Goal: Information Seeking & Learning: Check status

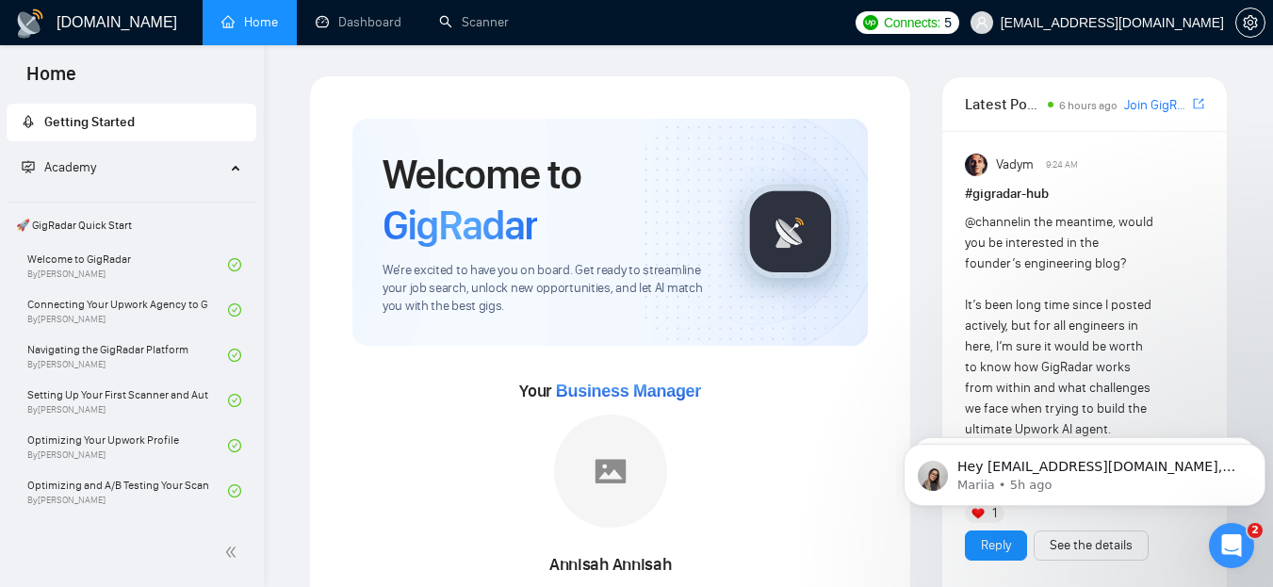
scroll to position [153, 0]
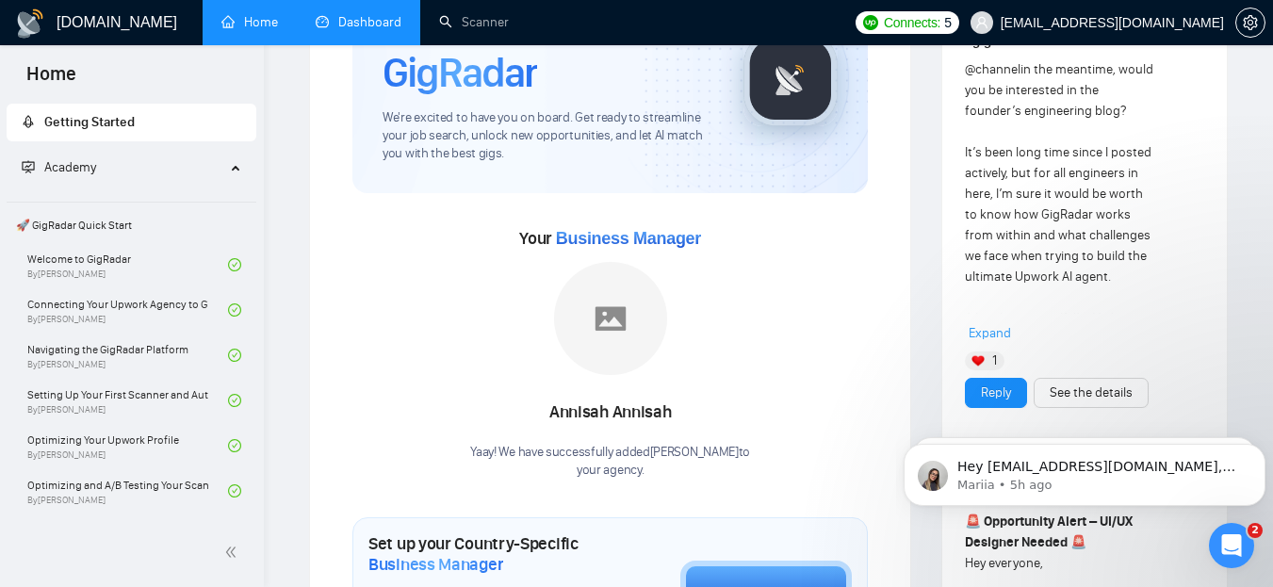
click at [379, 14] on link "Dashboard" at bounding box center [359, 22] width 86 height 16
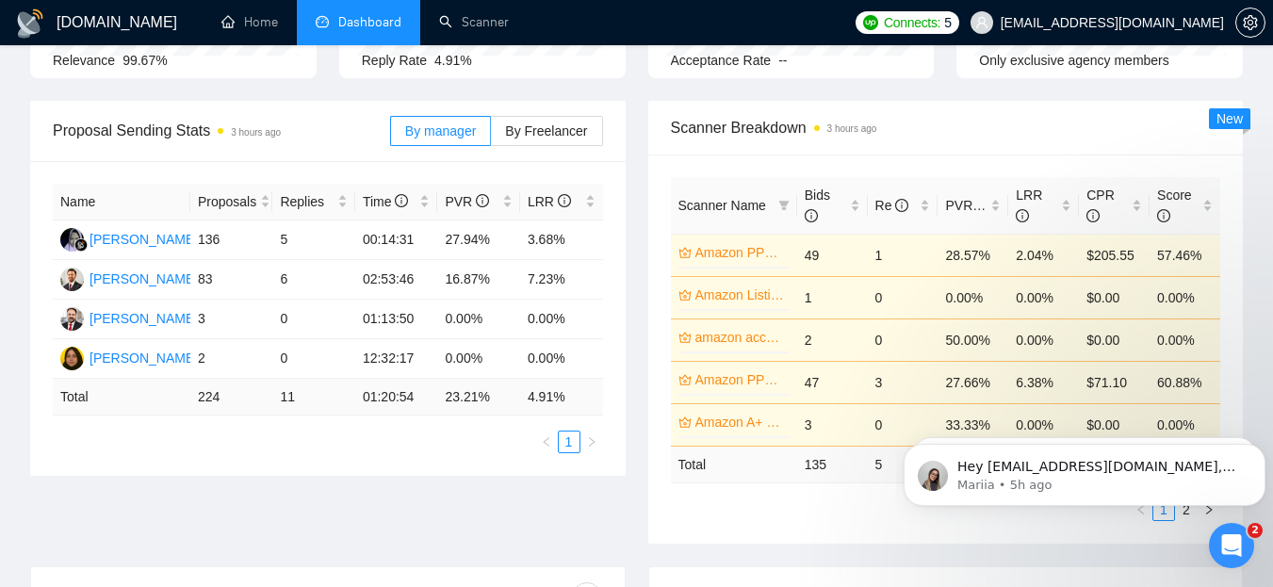
scroll to position [228, 0]
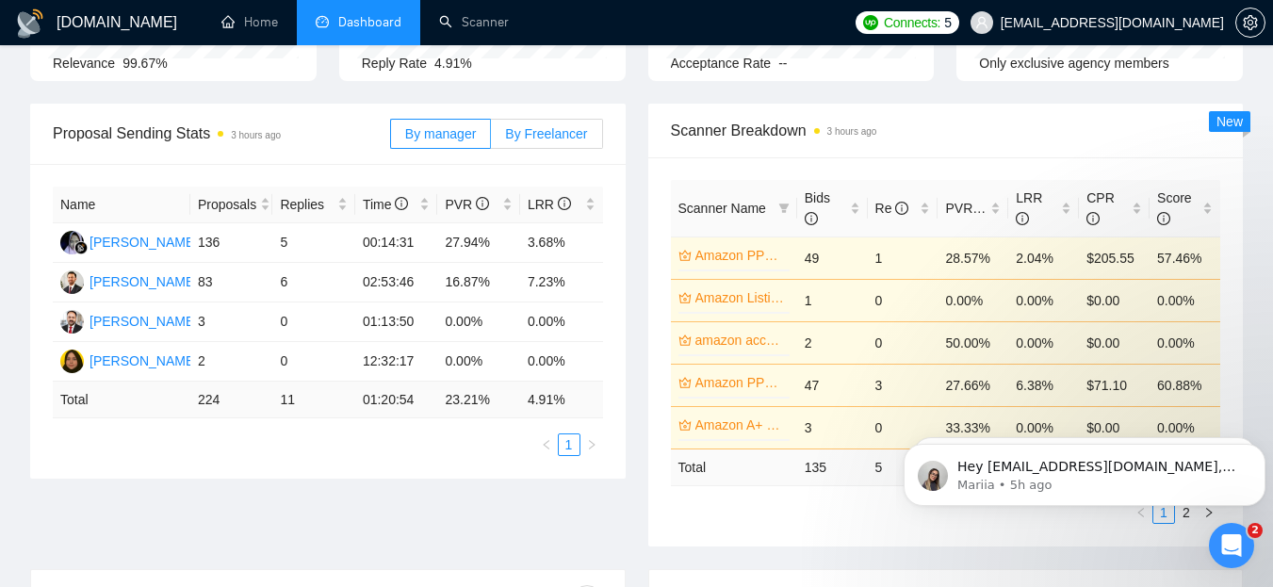
click at [529, 134] on span "By Freelancer" at bounding box center [546, 133] width 82 height 15
click at [491, 138] on input "By Freelancer" at bounding box center [491, 138] width 0 height 0
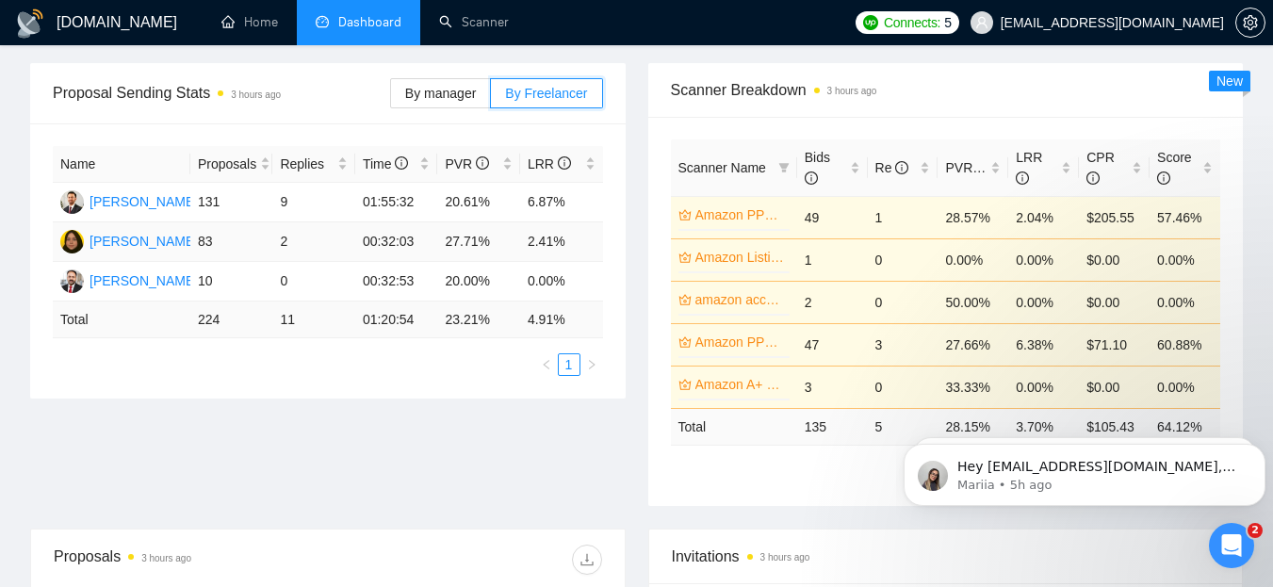
scroll to position [268, 0]
click at [459, 91] on span "By manager" at bounding box center [440, 94] width 71 height 15
click at [391, 99] on input "By manager" at bounding box center [391, 99] width 0 height 0
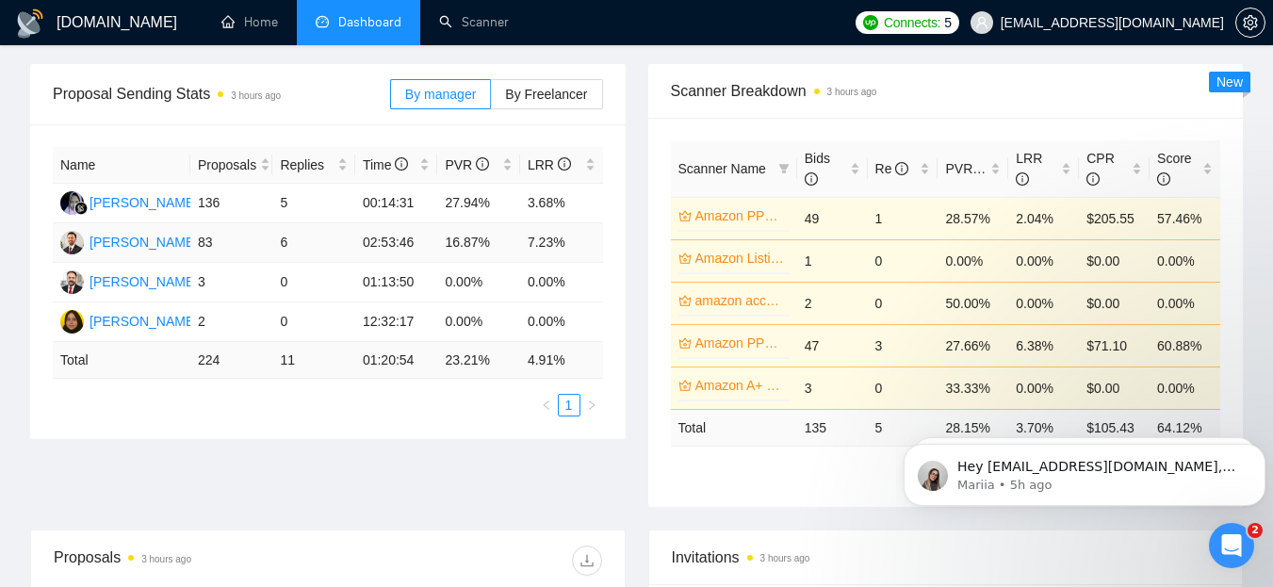
click at [204, 238] on td "83" at bounding box center [231, 243] width 83 height 40
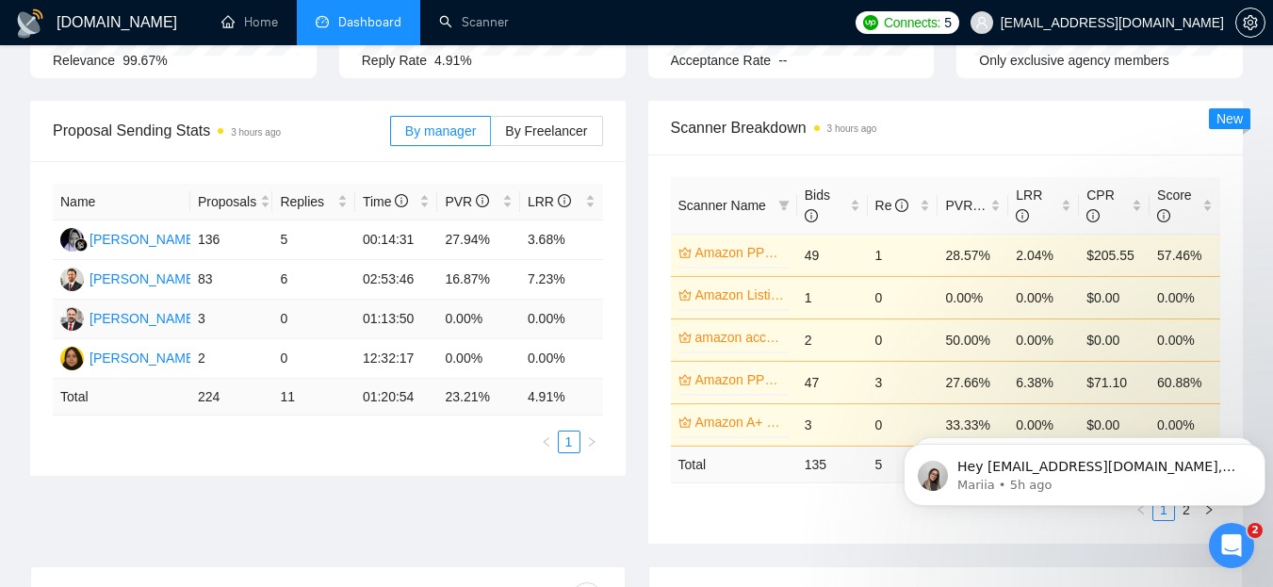
scroll to position [230, 0]
click at [213, 239] on td "136" at bounding box center [231, 241] width 83 height 40
click at [510, 130] on span "By Freelancer" at bounding box center [546, 131] width 82 height 15
click at [491, 137] on input "By Freelancer" at bounding box center [491, 137] width 0 height 0
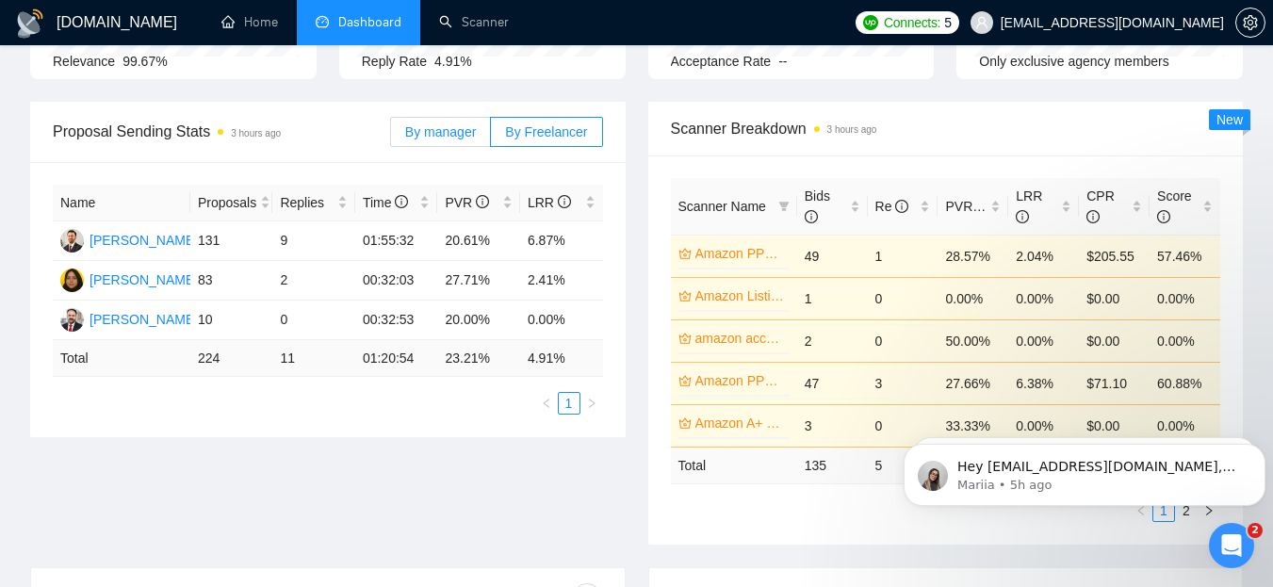
click at [433, 130] on span "By manager" at bounding box center [440, 131] width 71 height 15
click at [391, 137] on input "By manager" at bounding box center [391, 137] width 0 height 0
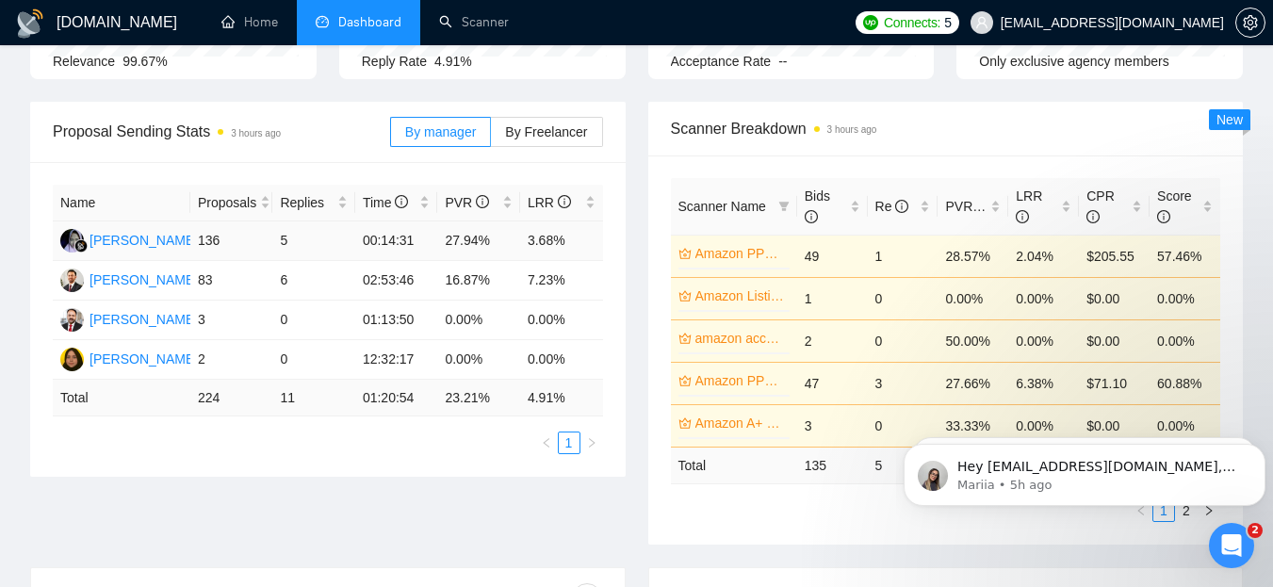
click at [211, 242] on td "136" at bounding box center [231, 241] width 83 height 40
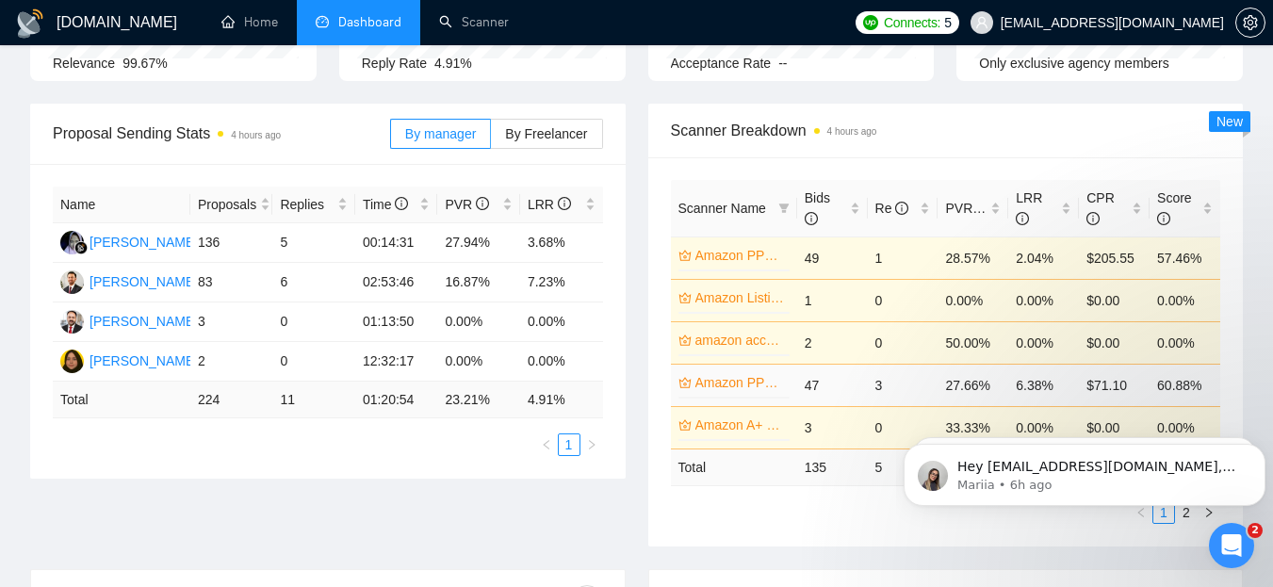
scroll to position [229, 0]
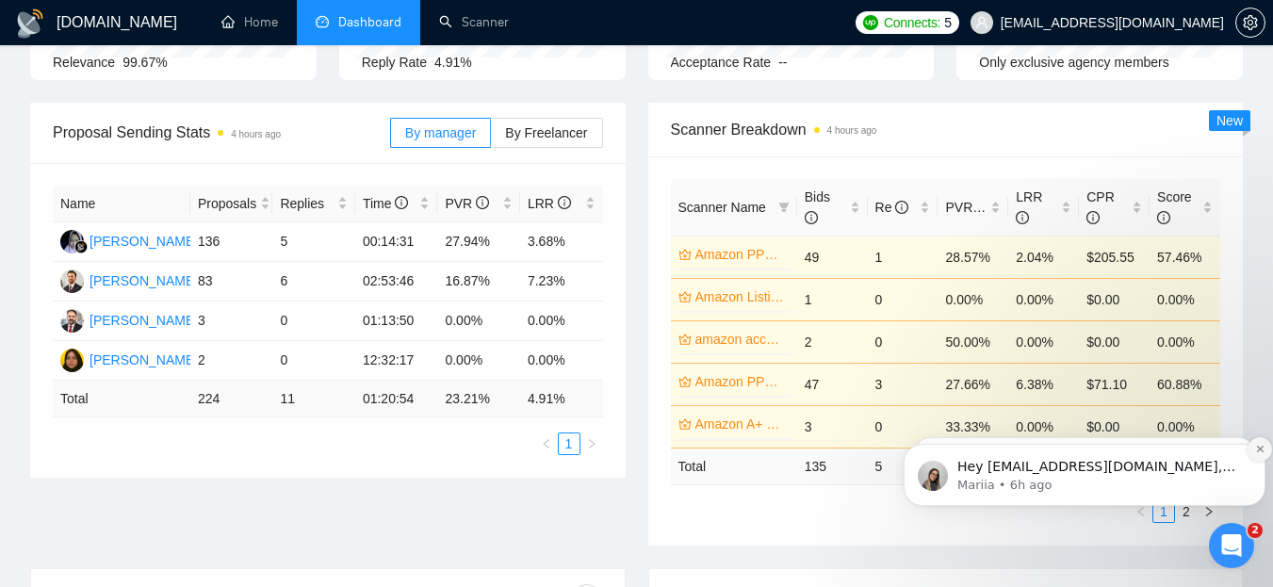
click at [1258, 449] on icon "Dismiss notification" at bounding box center [1260, 449] width 10 height 10
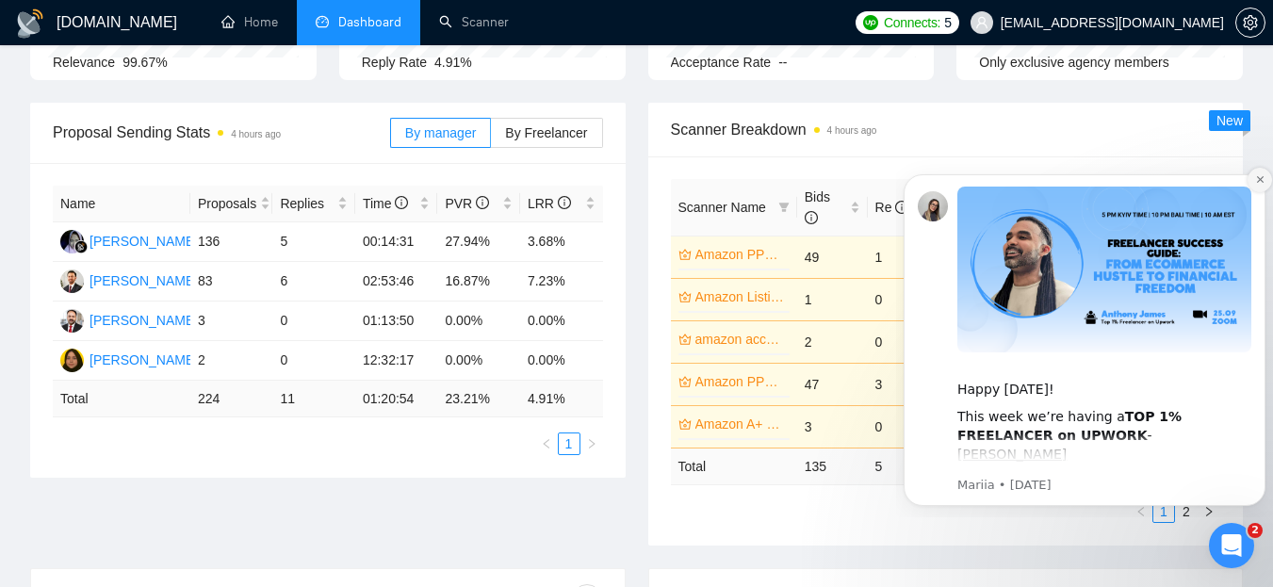
click at [1257, 185] on icon "Dismiss notification" at bounding box center [1260, 179] width 10 height 10
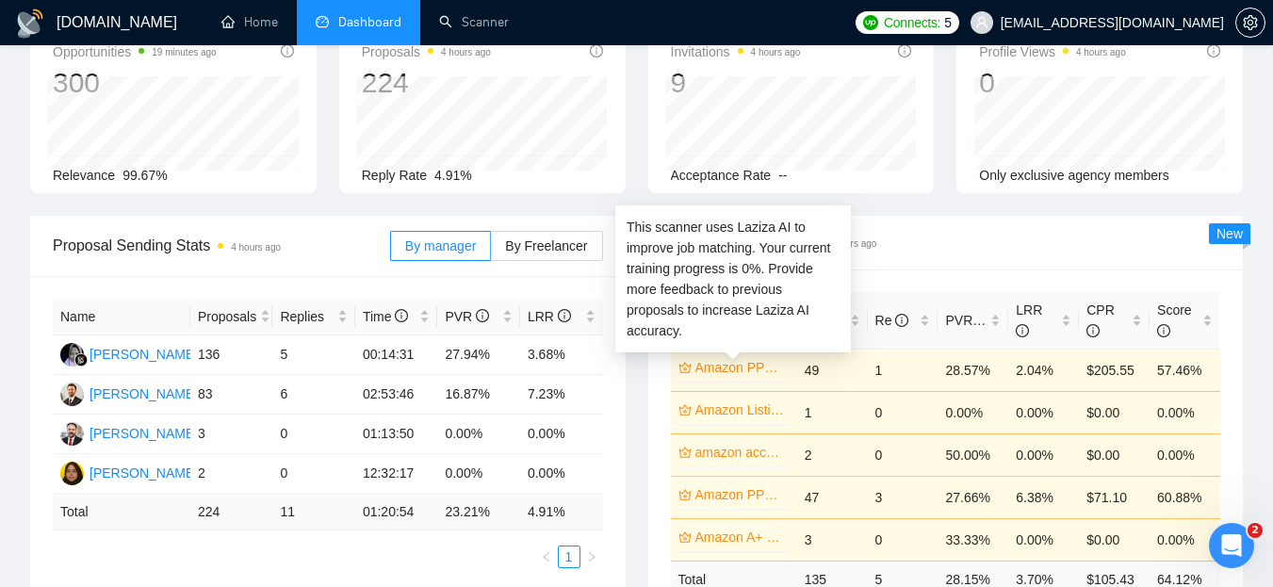
scroll to position [106, 0]
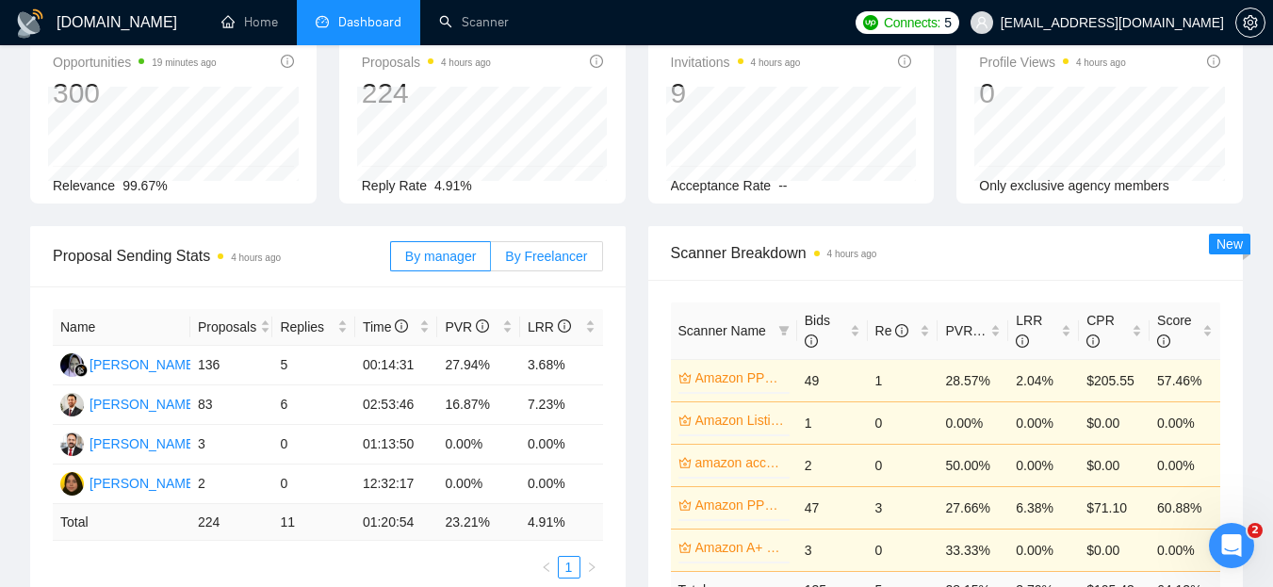
click at [550, 258] on span "By Freelancer" at bounding box center [546, 256] width 82 height 15
click at [491, 261] on input "By Freelancer" at bounding box center [491, 261] width 0 height 0
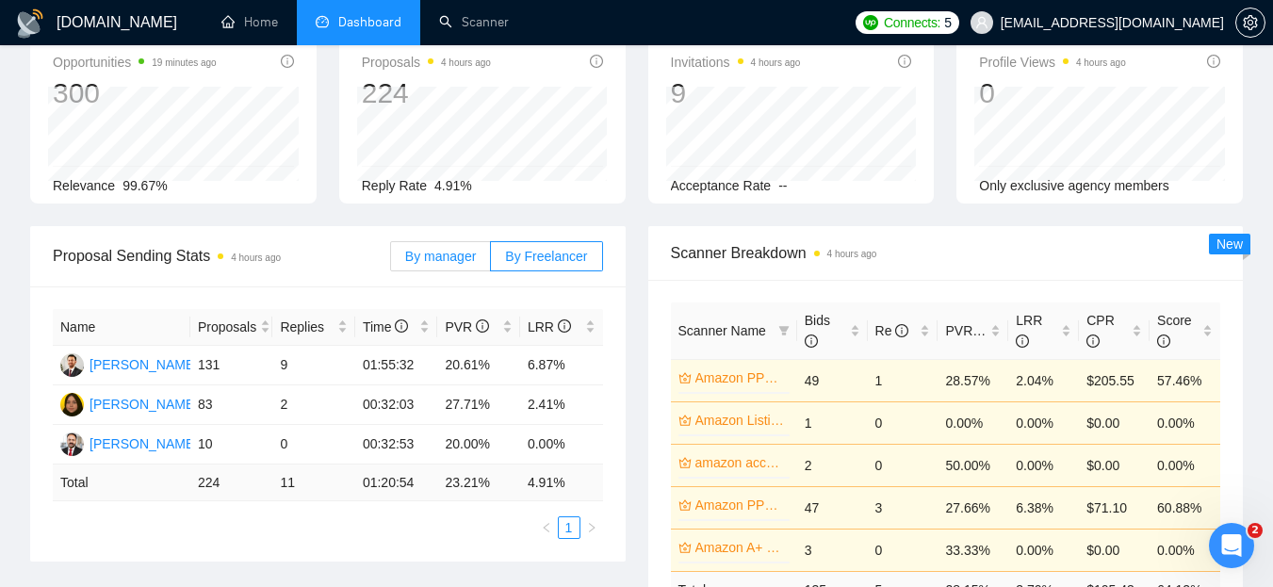
click at [472, 253] on span "By manager" at bounding box center [440, 256] width 71 height 15
click at [391, 261] on input "By manager" at bounding box center [391, 261] width 0 height 0
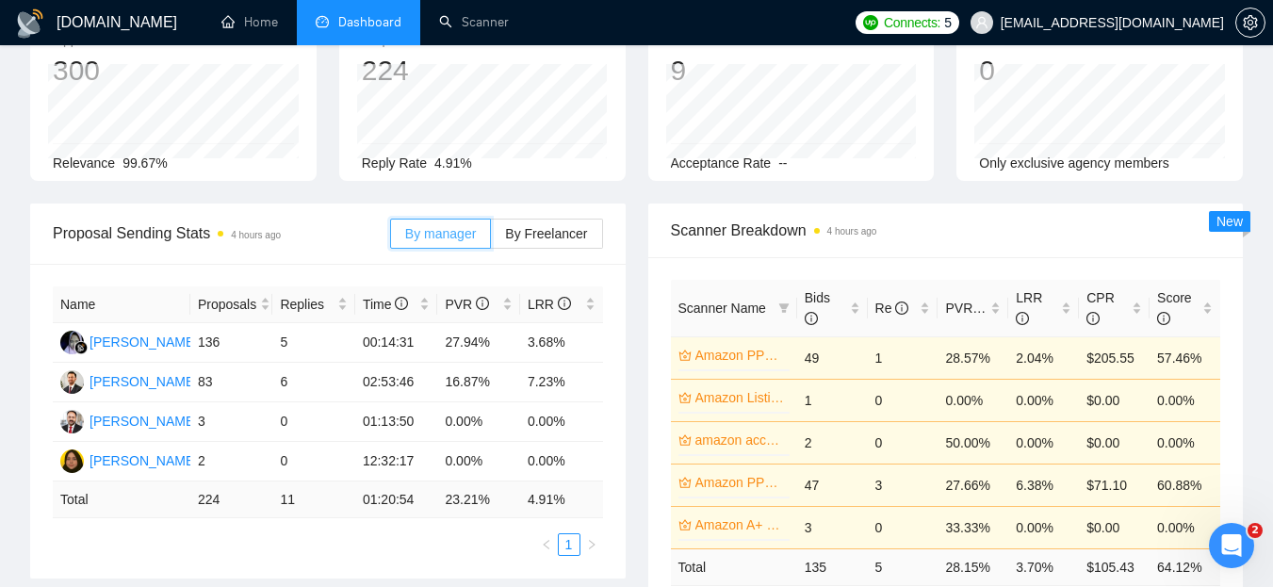
scroll to position [145, 0]
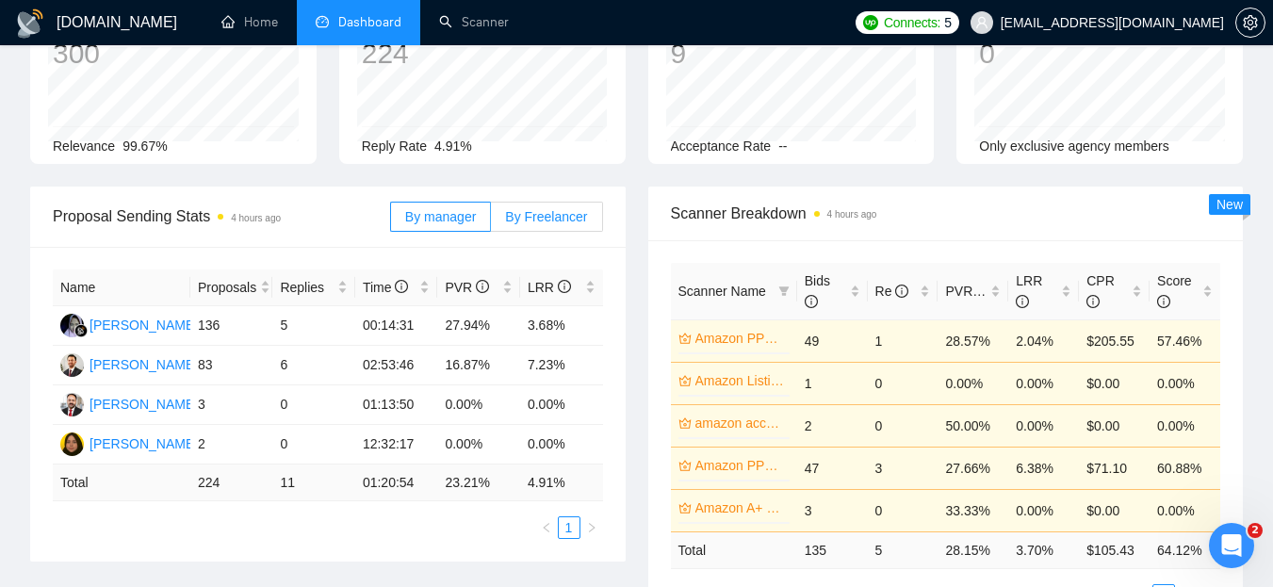
click at [538, 211] on span "By Freelancer" at bounding box center [546, 216] width 82 height 15
click at [491, 221] on input "By Freelancer" at bounding box center [491, 221] width 0 height 0
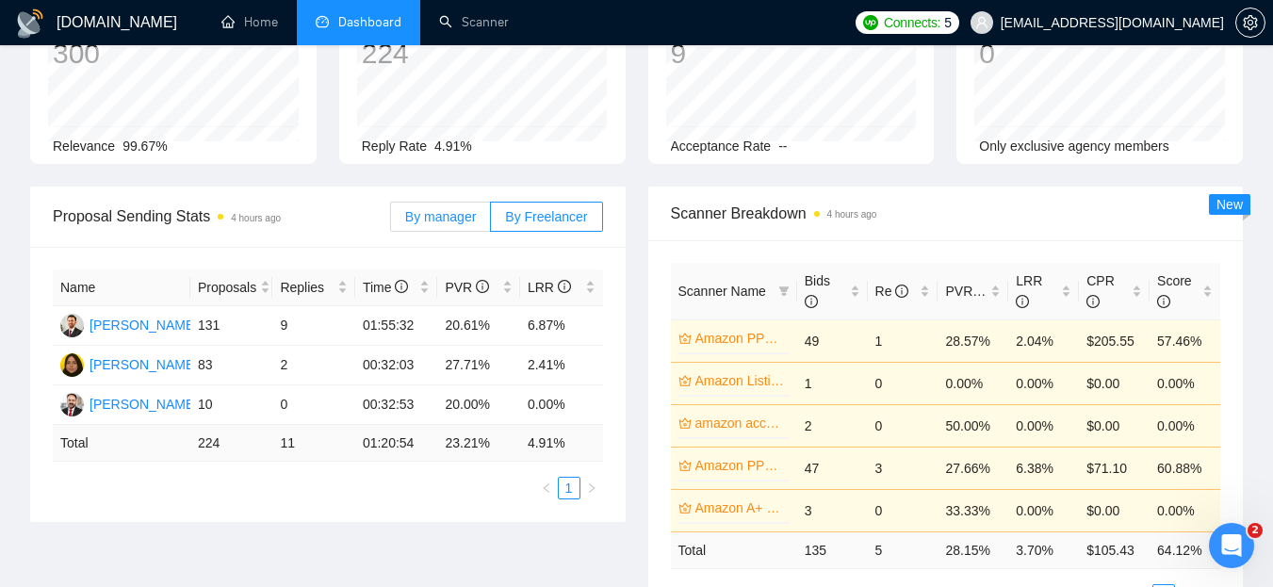
click at [457, 218] on span "By manager" at bounding box center [440, 216] width 71 height 15
click at [391, 221] on input "By manager" at bounding box center [391, 221] width 0 height 0
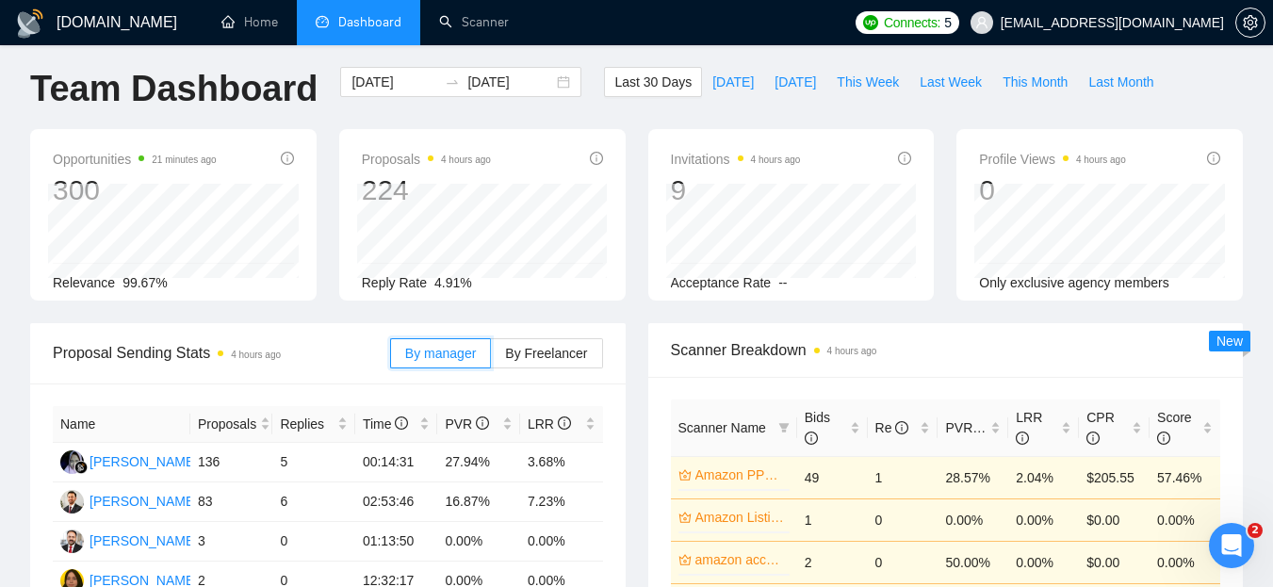
scroll to position [0, 0]
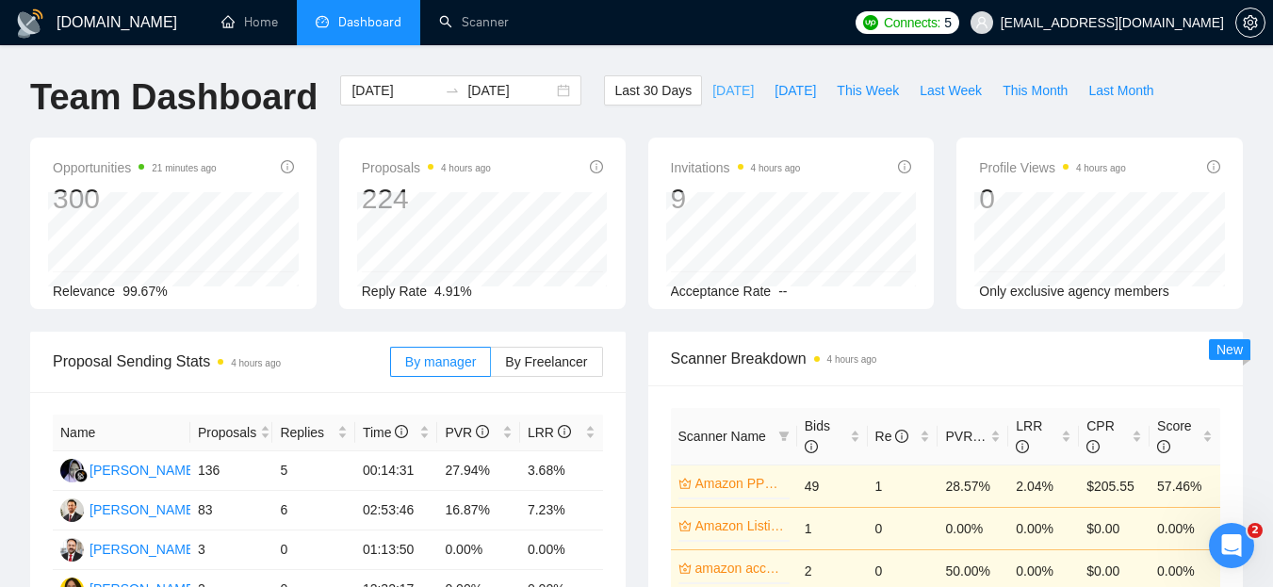
click at [713, 85] on span "[DATE]" at bounding box center [732, 90] width 41 height 21
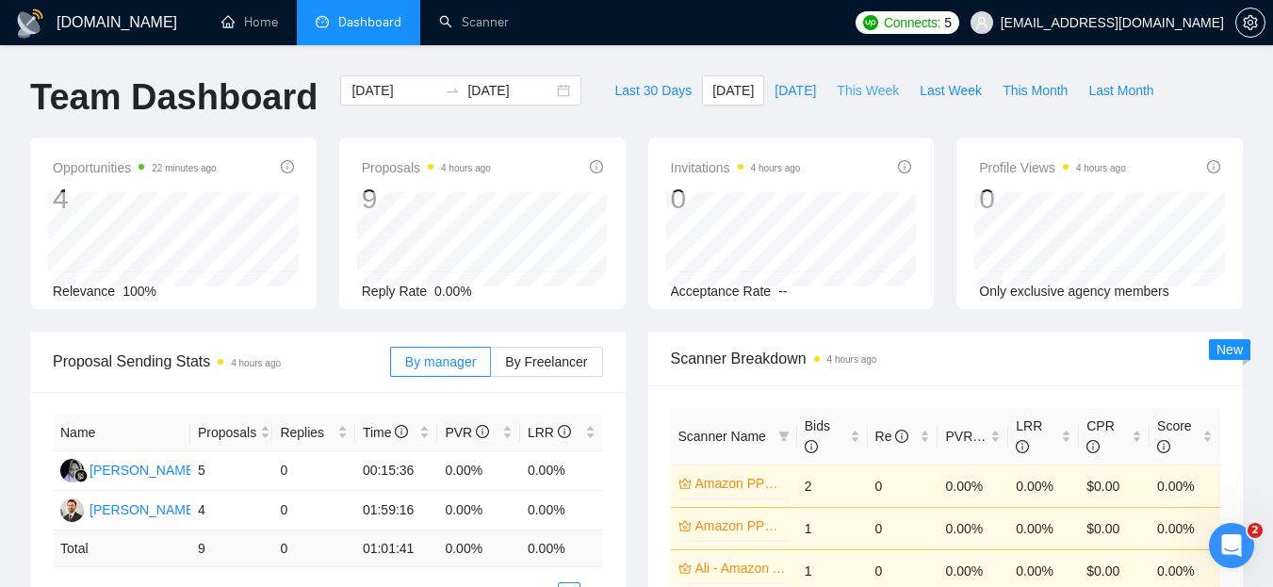
click at [847, 83] on span "This Week" at bounding box center [868, 90] width 62 height 21
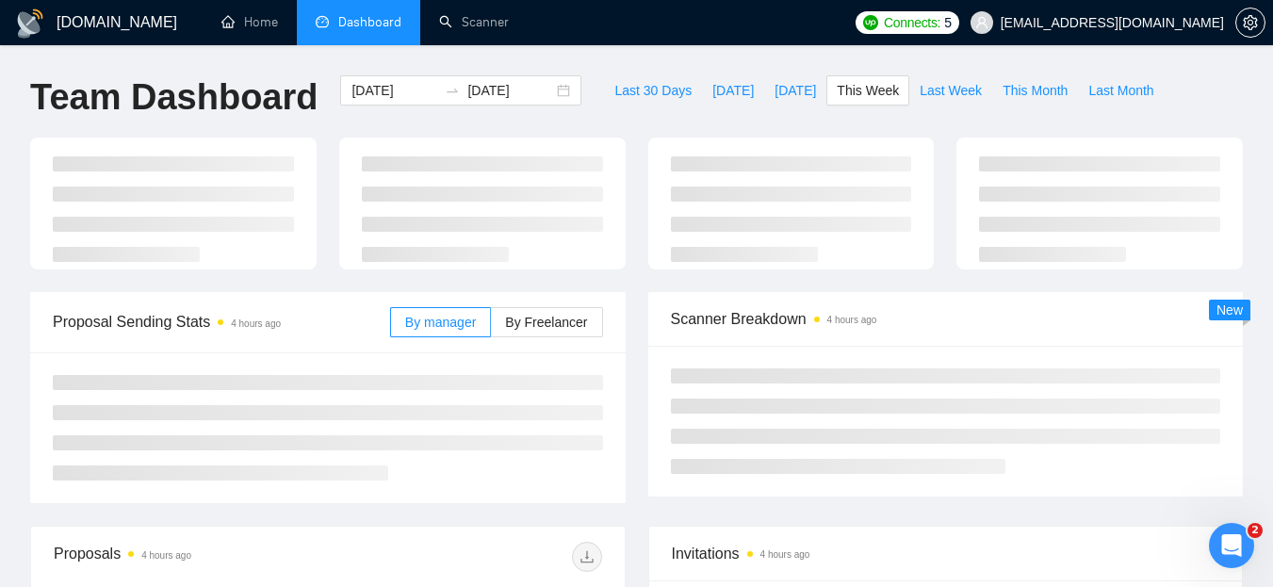
type input "[DATE]"
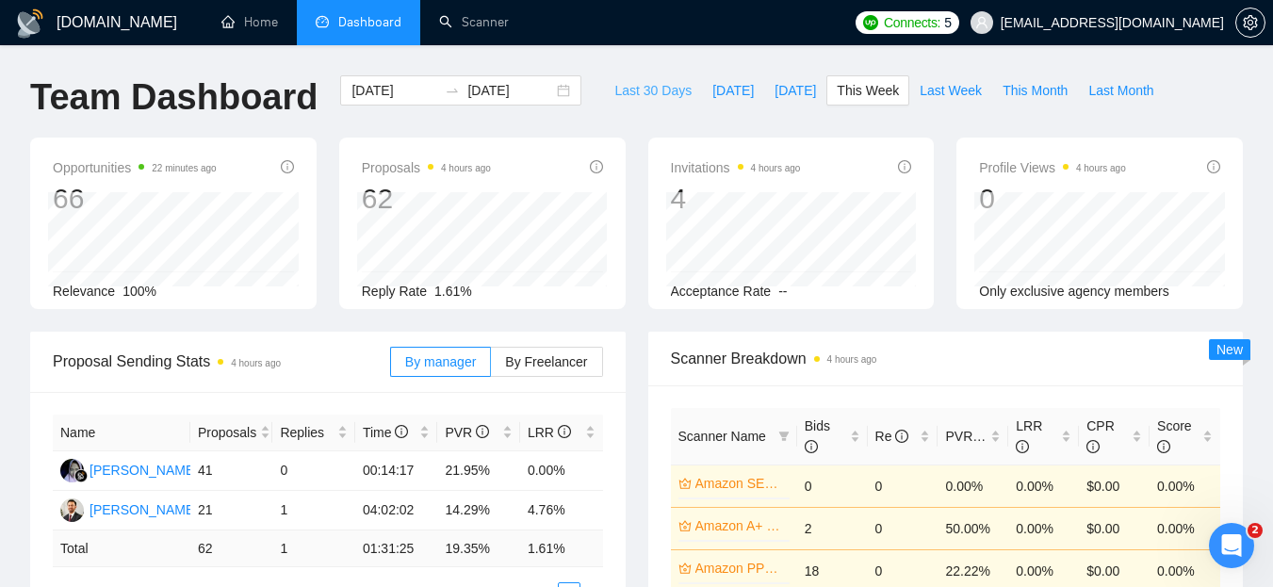
click at [650, 94] on span "Last 30 Days" at bounding box center [652, 90] width 77 height 21
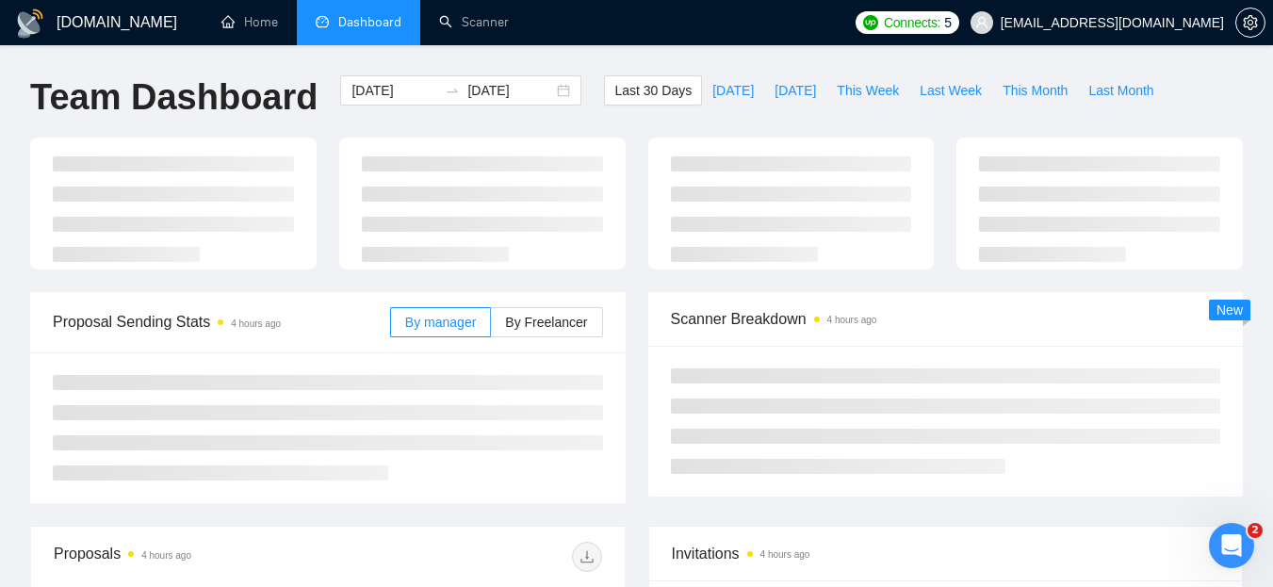
type input "[DATE]"
click at [1099, 88] on span "Last Month" at bounding box center [1120, 90] width 65 height 21
type input "[DATE]"
